Goal: Check status: Check status

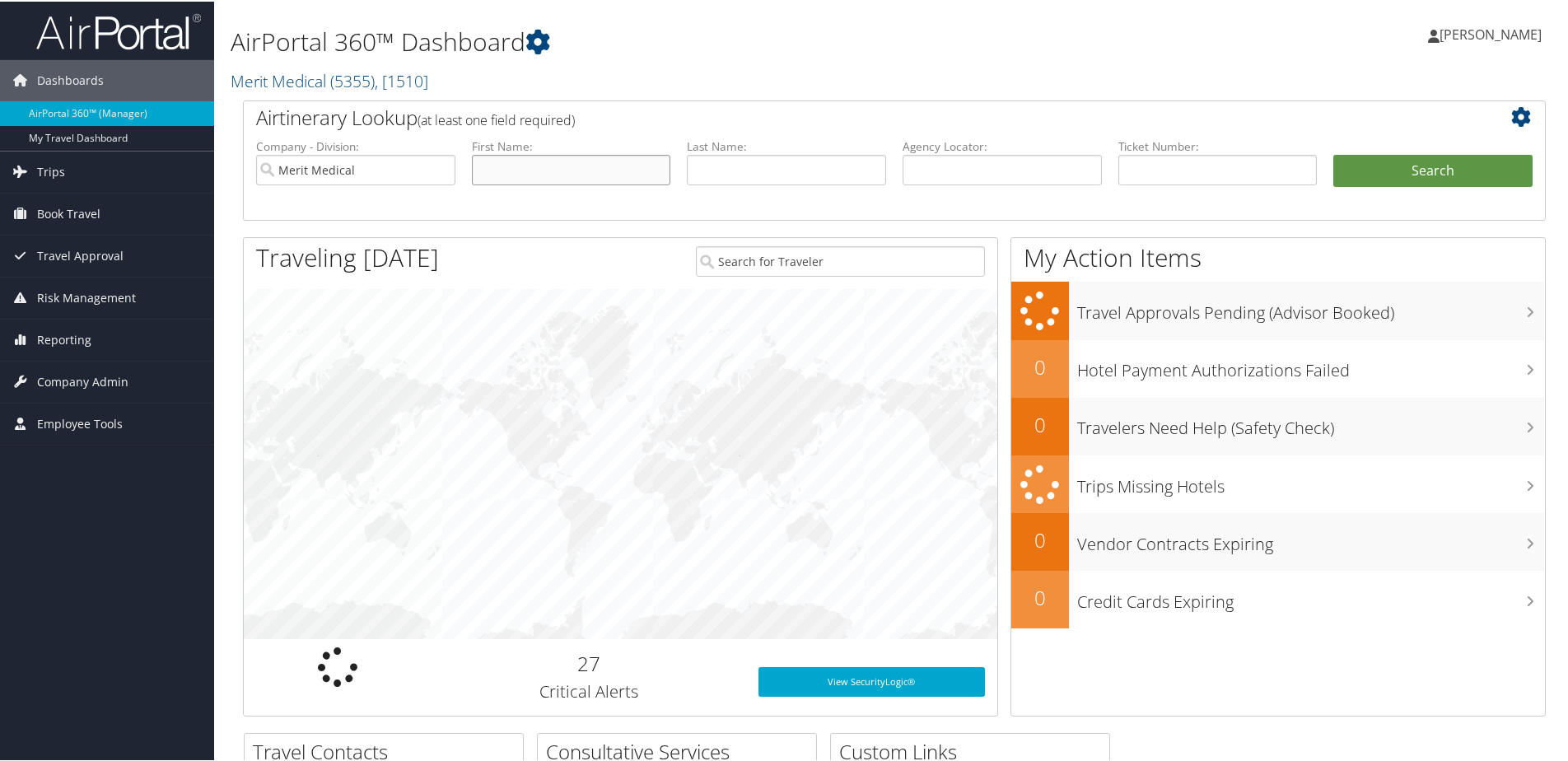
click at [493, 168] on input "text" at bounding box center [571, 168] width 199 height 31
click at [516, 167] on input "text" at bounding box center [571, 168] width 199 height 31
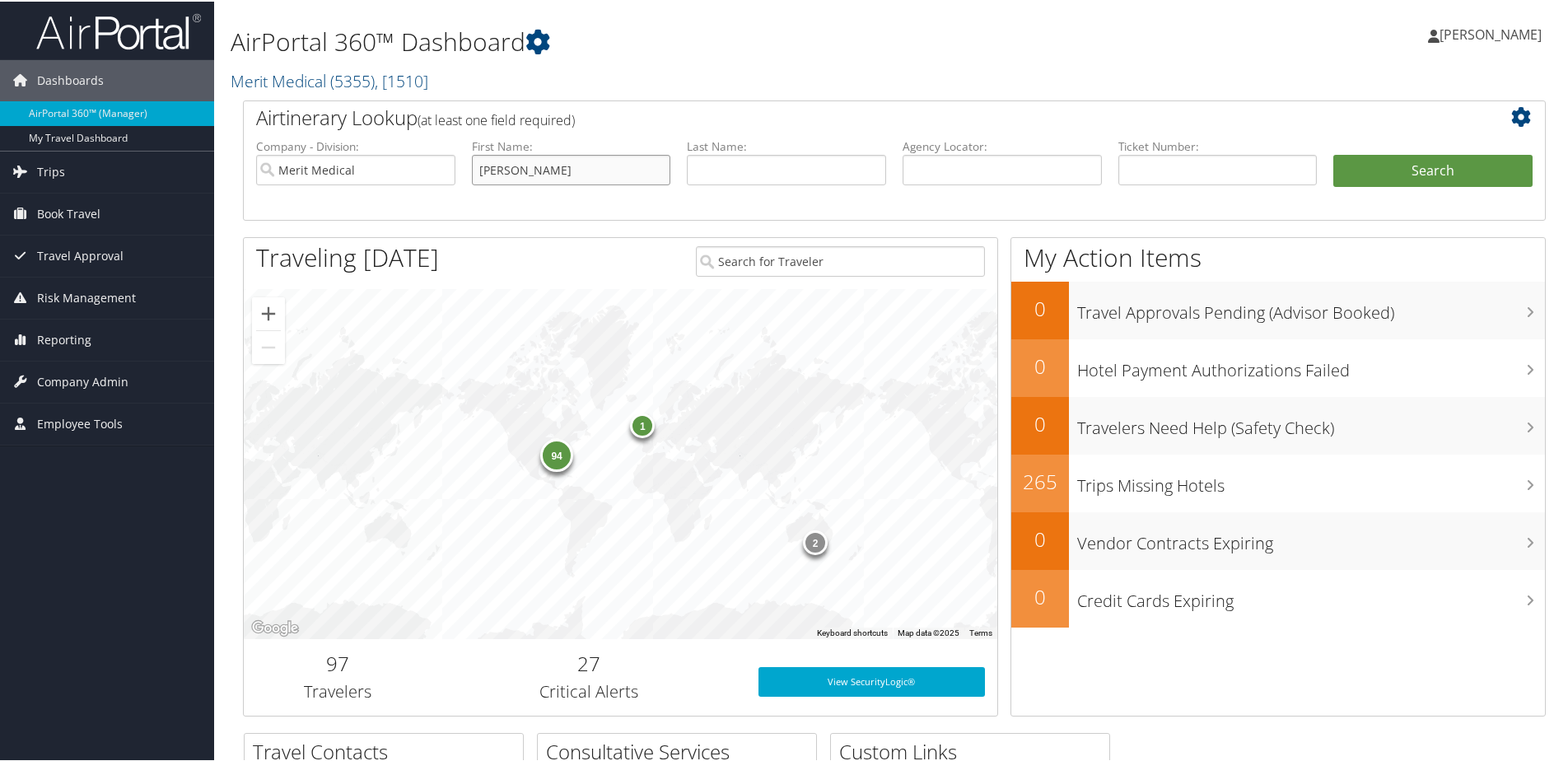
type input "[PERSON_NAME]"
click at [1393, 168] on button "Search" at bounding box center [1432, 169] width 199 height 33
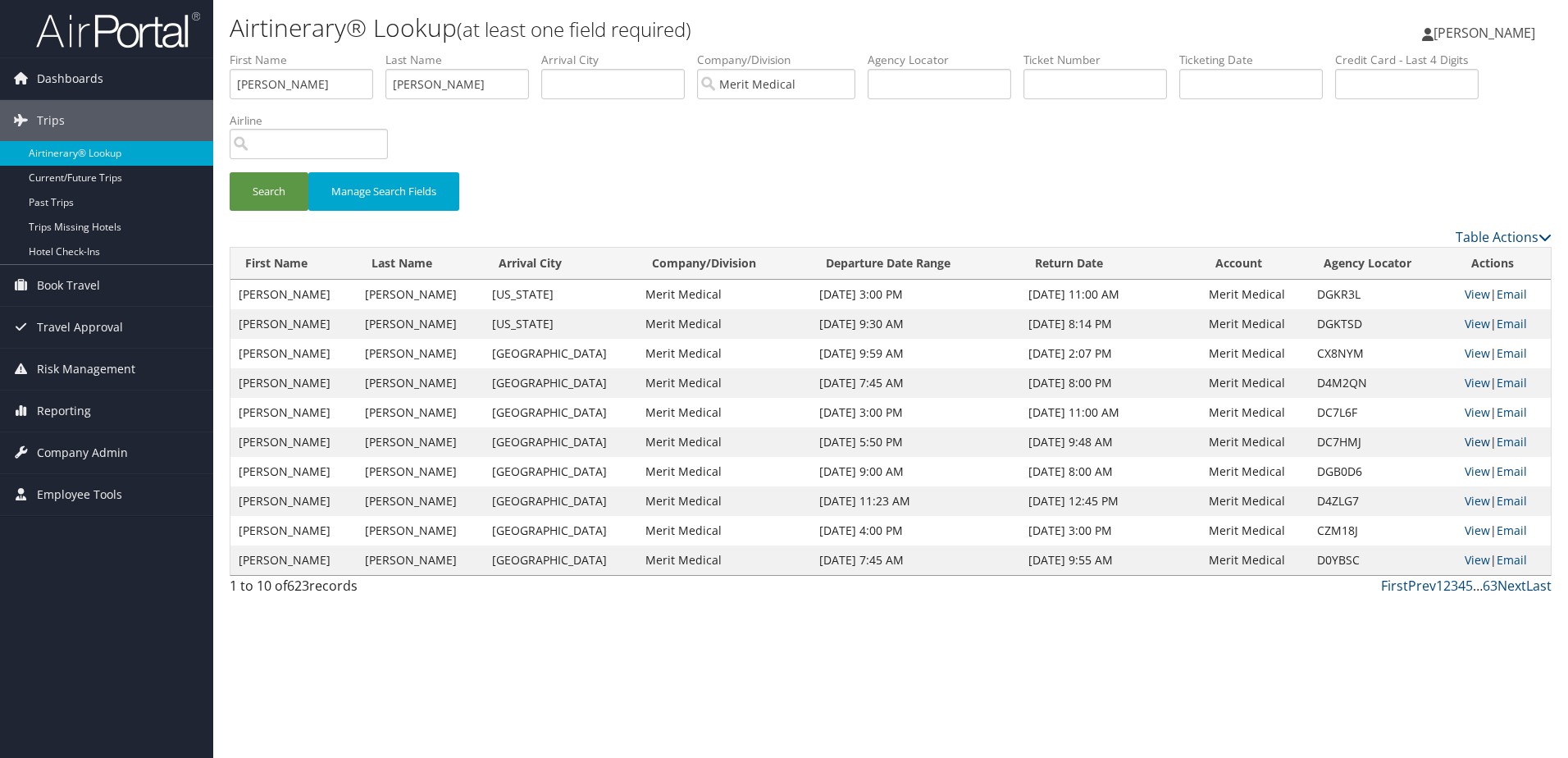
click at [1465, 440] on link "View" at bounding box center [1478, 442] width 26 height 16
click at [1472, 408] on link "View" at bounding box center [1478, 412] width 26 height 16
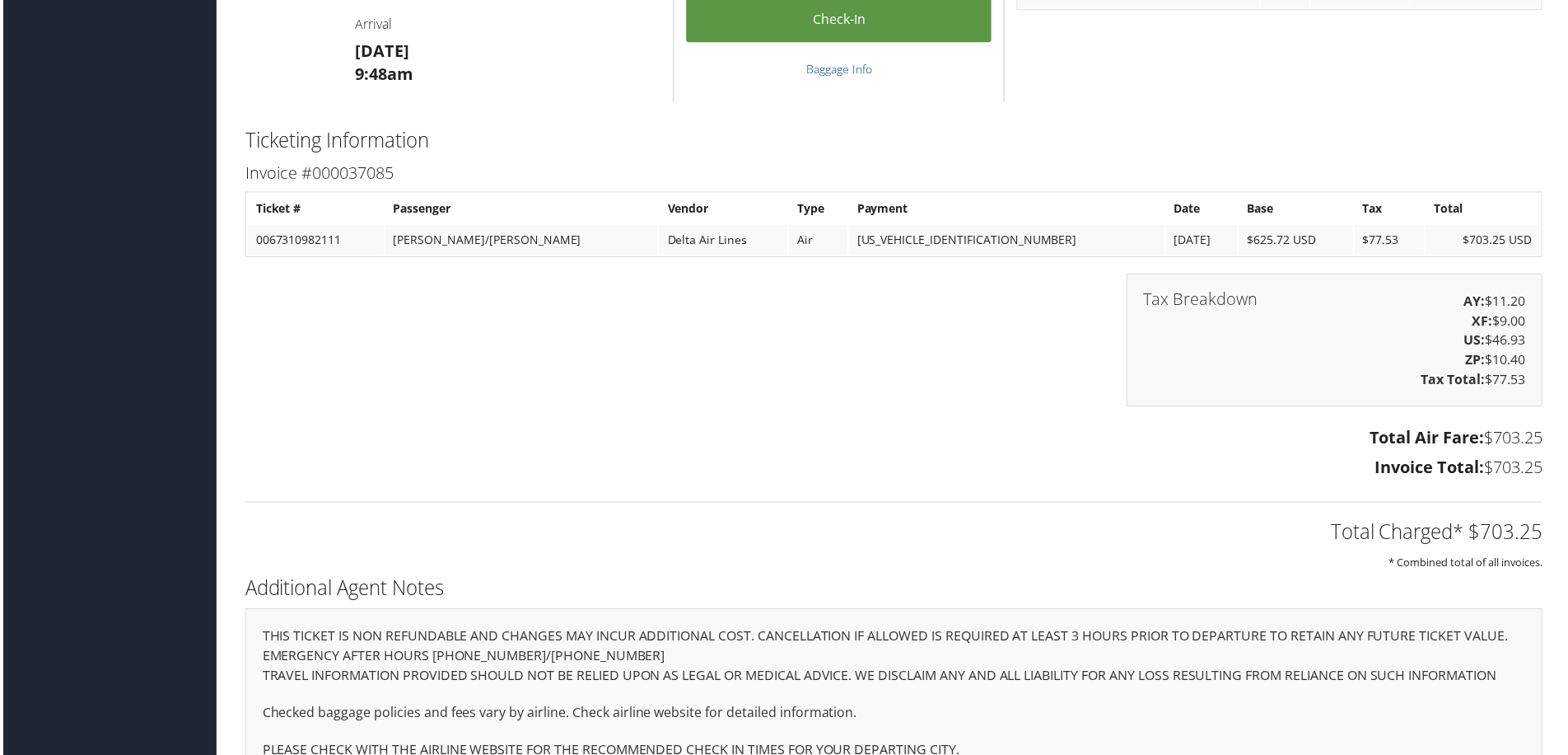
scroll to position [1626, 0]
